Goal: Find specific page/section: Find specific page/section

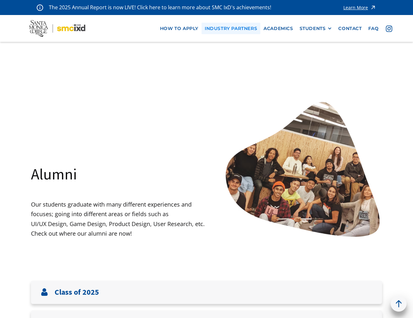
click at [237, 27] on link "industry partners" at bounding box center [231, 29] width 59 height 12
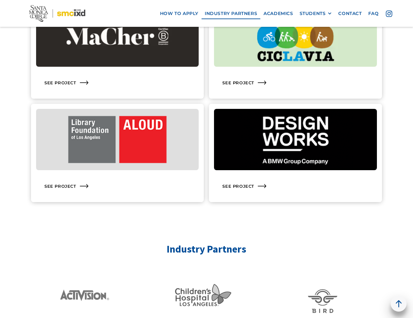
scroll to position [978, 0]
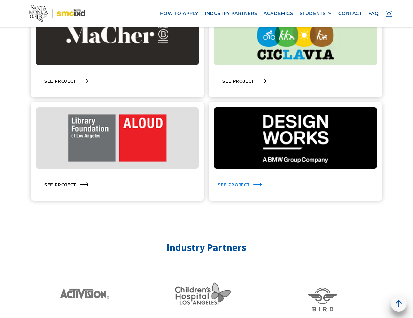
click at [254, 184] on icon at bounding box center [257, 185] width 10 height 10
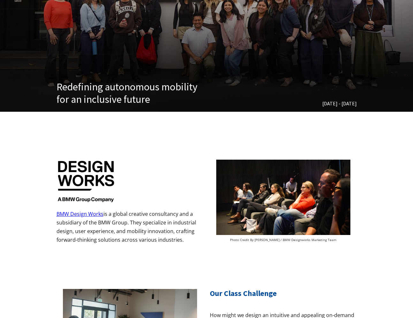
scroll to position [150, 0]
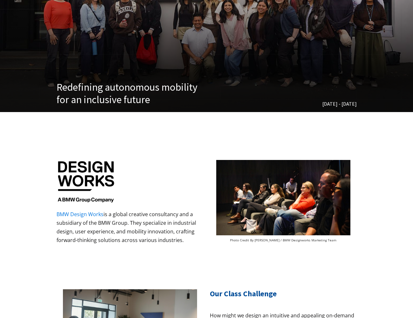
click at [88, 216] on link "BMW Design Works" at bounding box center [80, 214] width 47 height 7
